Goal: Find specific page/section: Find specific page/section

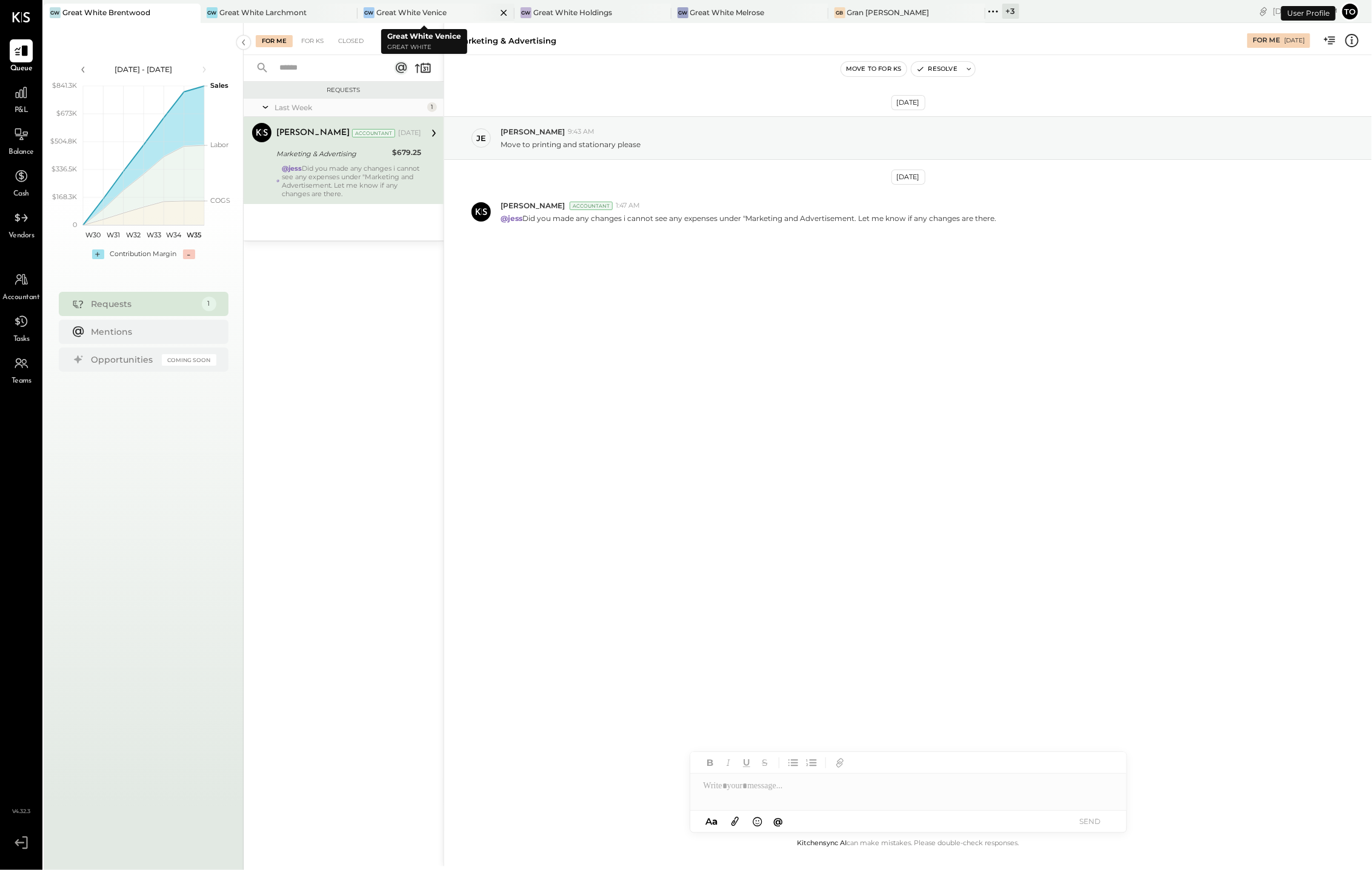
click at [400, 7] on div "Great White Venice" at bounding box center [411, 12] width 70 height 11
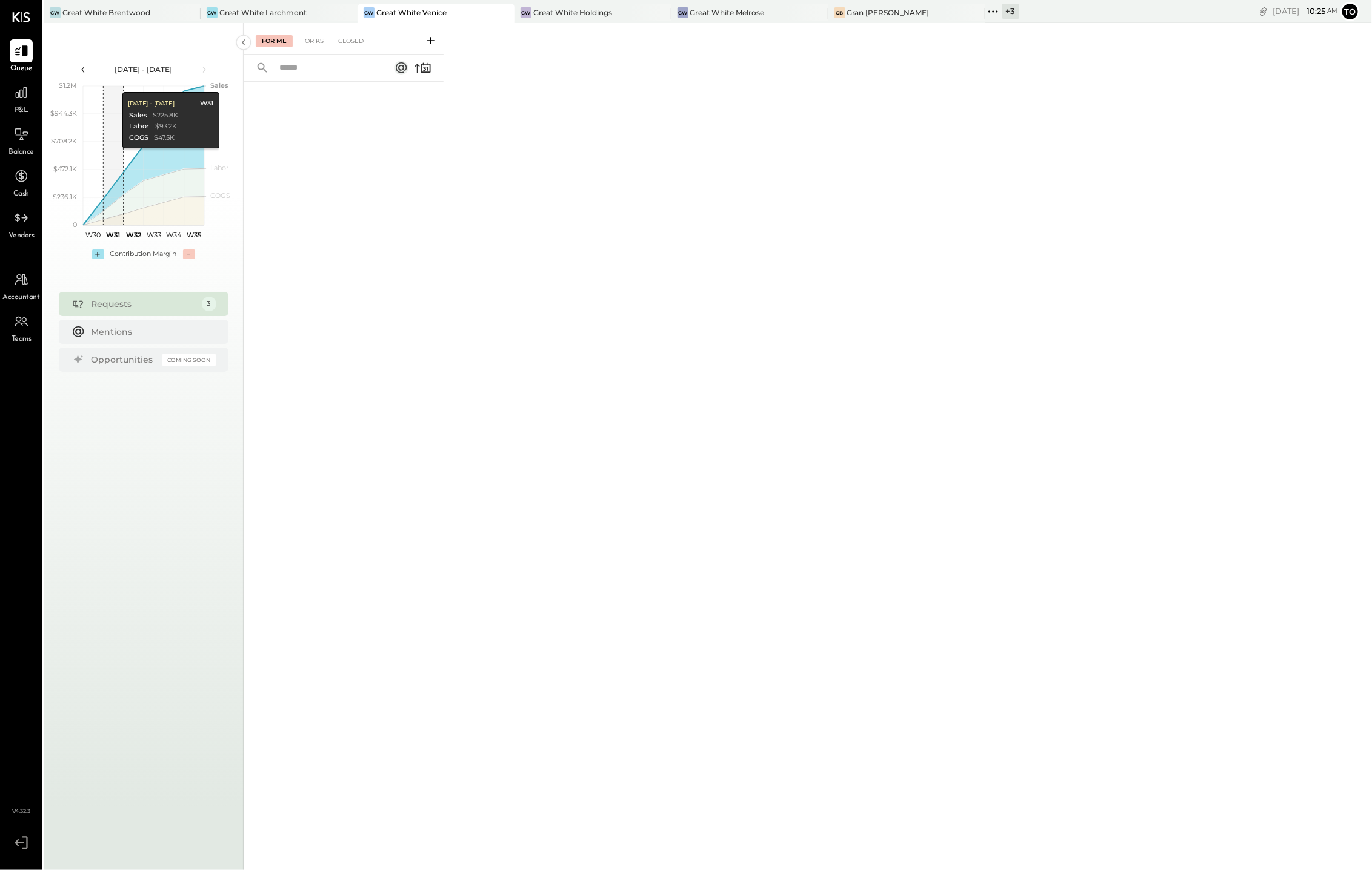
click at [79, 69] on icon at bounding box center [83, 70] width 13 height 13
click at [15, 88] on icon at bounding box center [20, 92] width 15 height 15
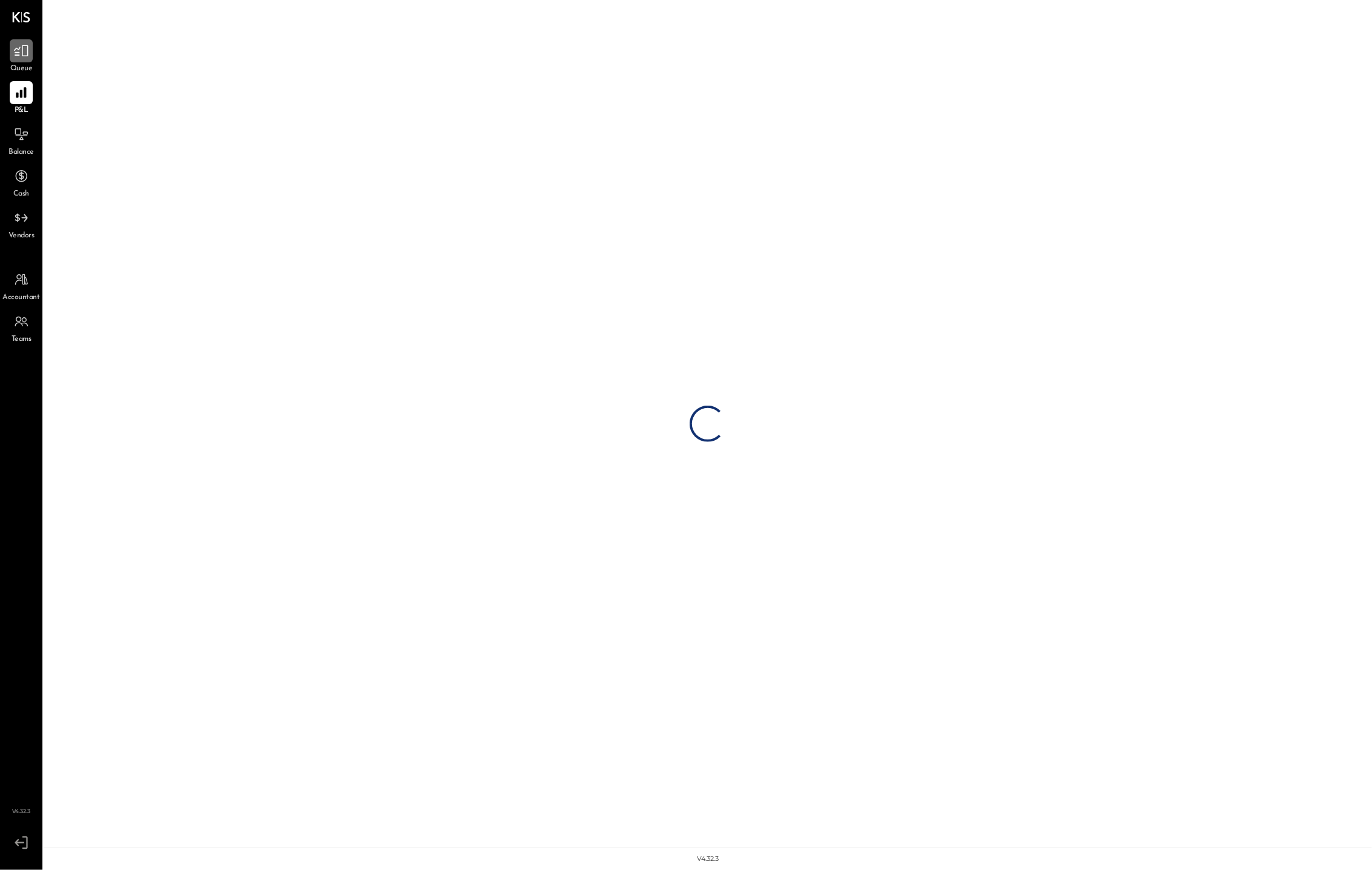
click at [23, 54] on icon at bounding box center [20, 50] width 15 height 15
